Goal: Information Seeking & Learning: Learn about a topic

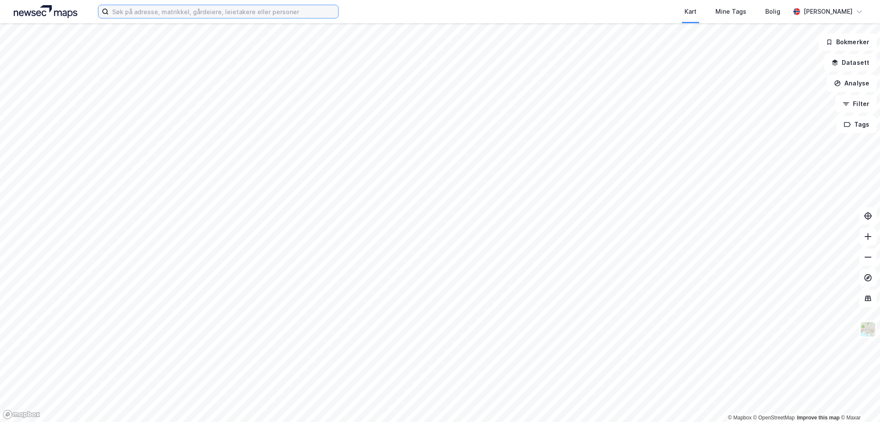
click at [175, 13] on input at bounding box center [223, 11] width 229 height 13
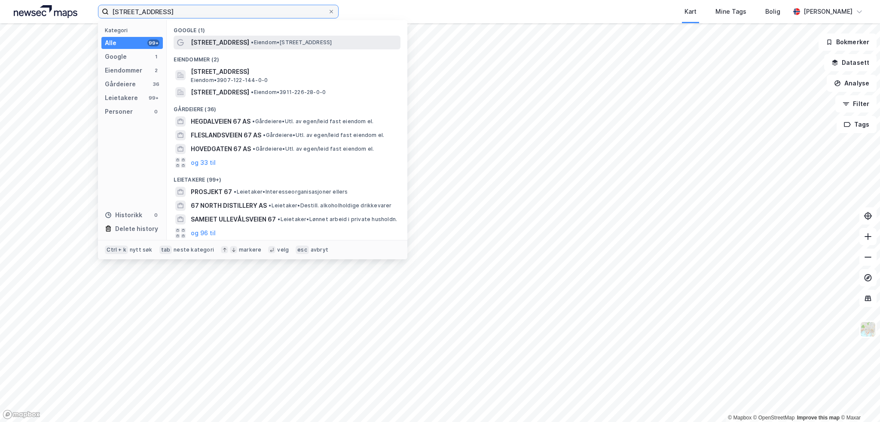
type input "[STREET_ADDRESS]"
click at [231, 42] on span "[STREET_ADDRESS]" at bounding box center [220, 42] width 58 height 10
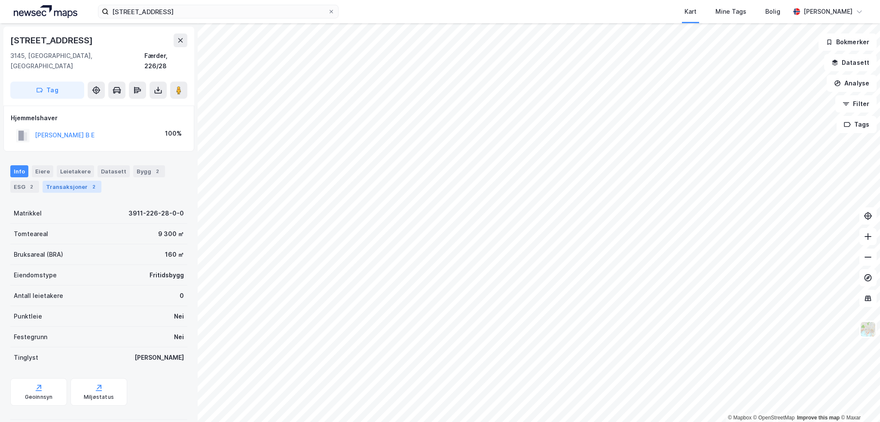
click at [57, 181] on div "Transaksjoner 2" at bounding box center [72, 187] width 59 height 12
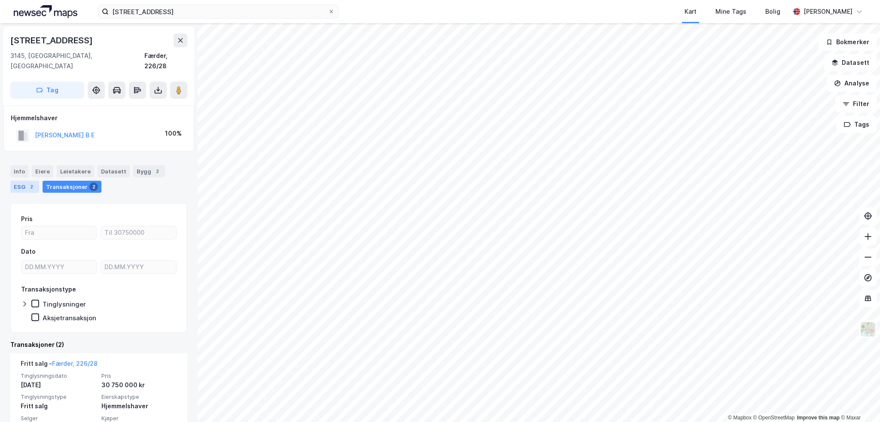
click at [18, 181] on div "ESG 2" at bounding box center [24, 187] width 29 height 12
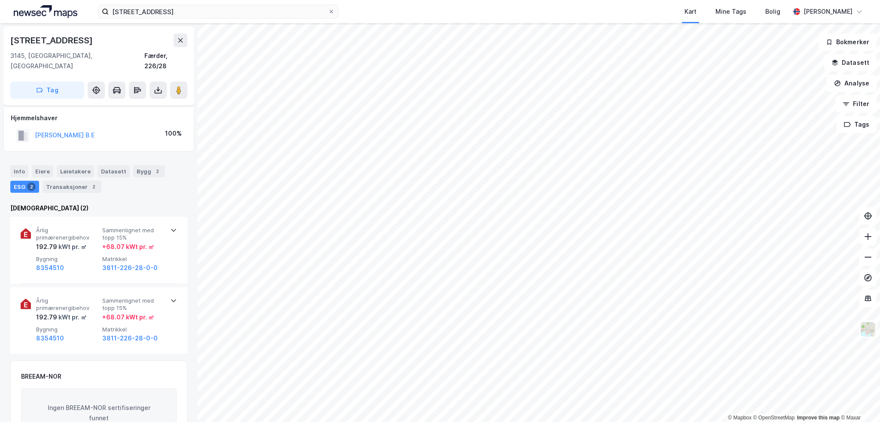
scroll to position [43, 0]
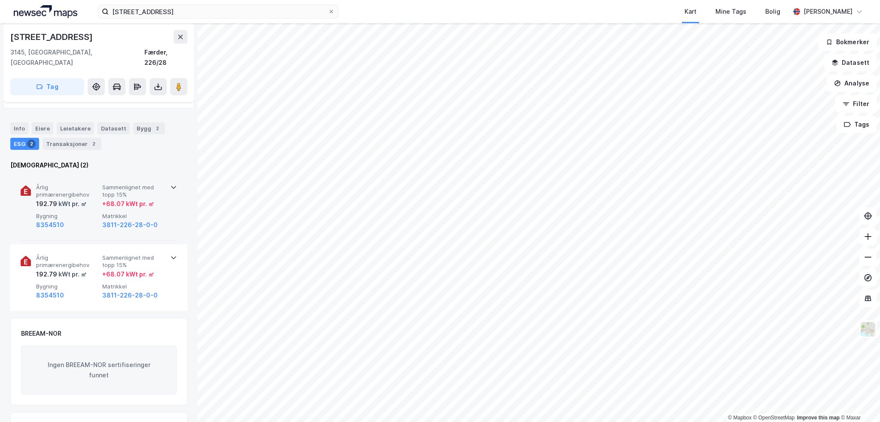
click at [87, 199] on div "192.79 kWt pr. ㎡" at bounding box center [67, 204] width 63 height 10
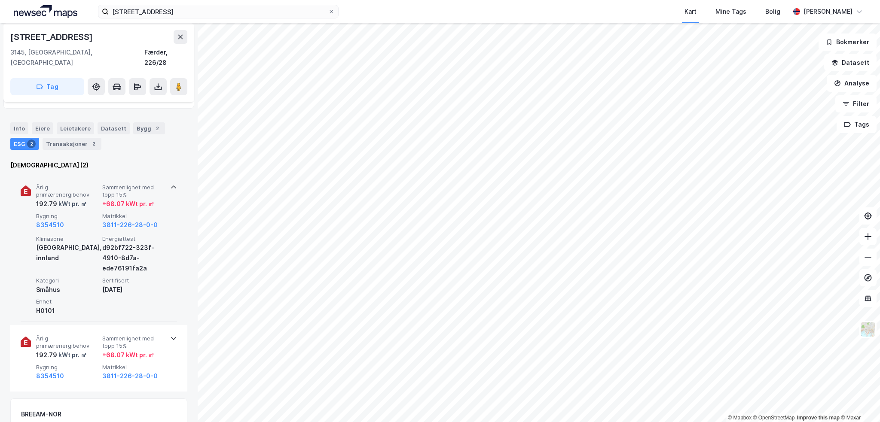
click at [87, 199] on div "192.79 kWt pr. ㎡" at bounding box center [67, 204] width 63 height 10
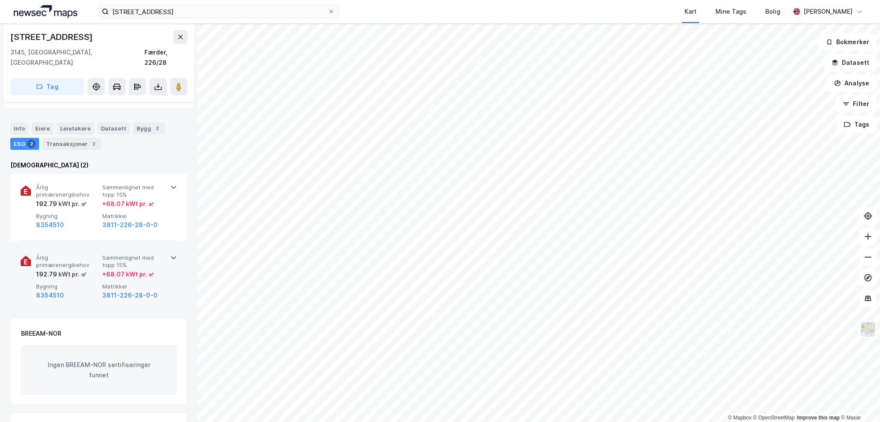
click at [95, 272] on div "Årlig primærenergibehov 192.79 kWt pr. ㎡ Sammenlignet med topp 15% + 68.07 kWt …" at bounding box center [100, 277] width 129 height 46
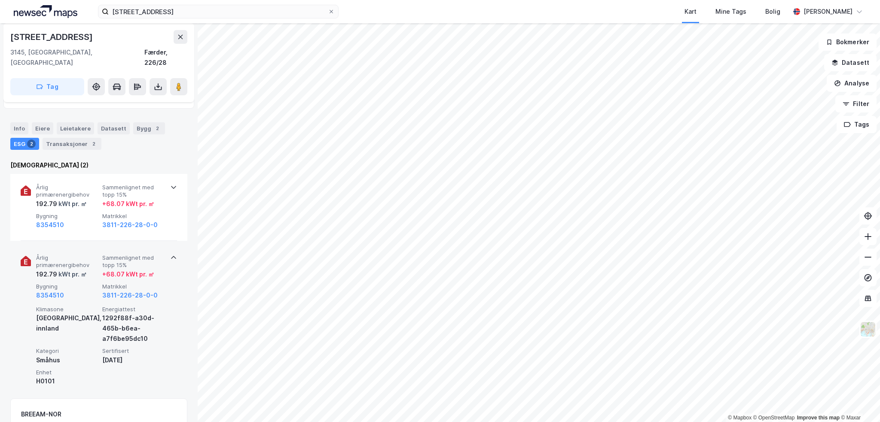
click at [95, 283] on span "Bygning" at bounding box center [67, 286] width 63 height 7
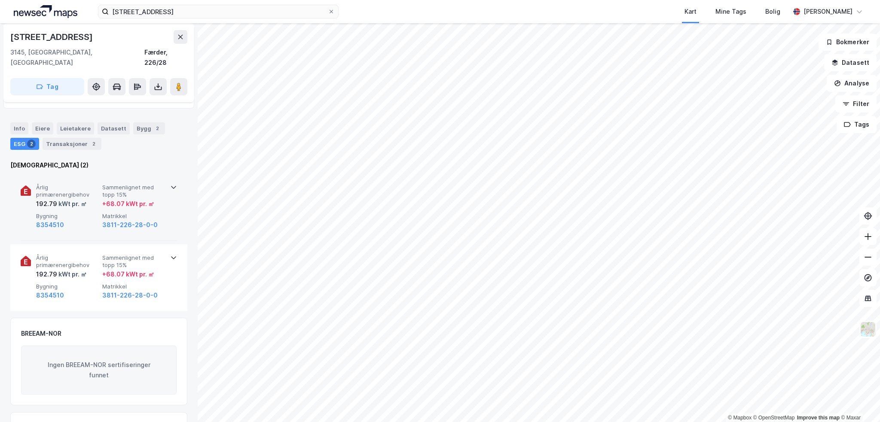
scroll to position [0, 0]
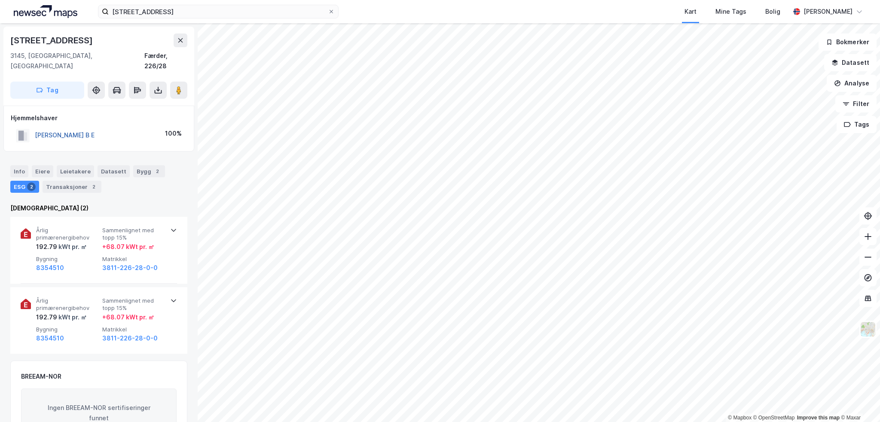
click at [0, 0] on button "[PERSON_NAME] B E" at bounding box center [0, 0] width 0 height 0
